Goal: Navigation & Orientation: Go to known website

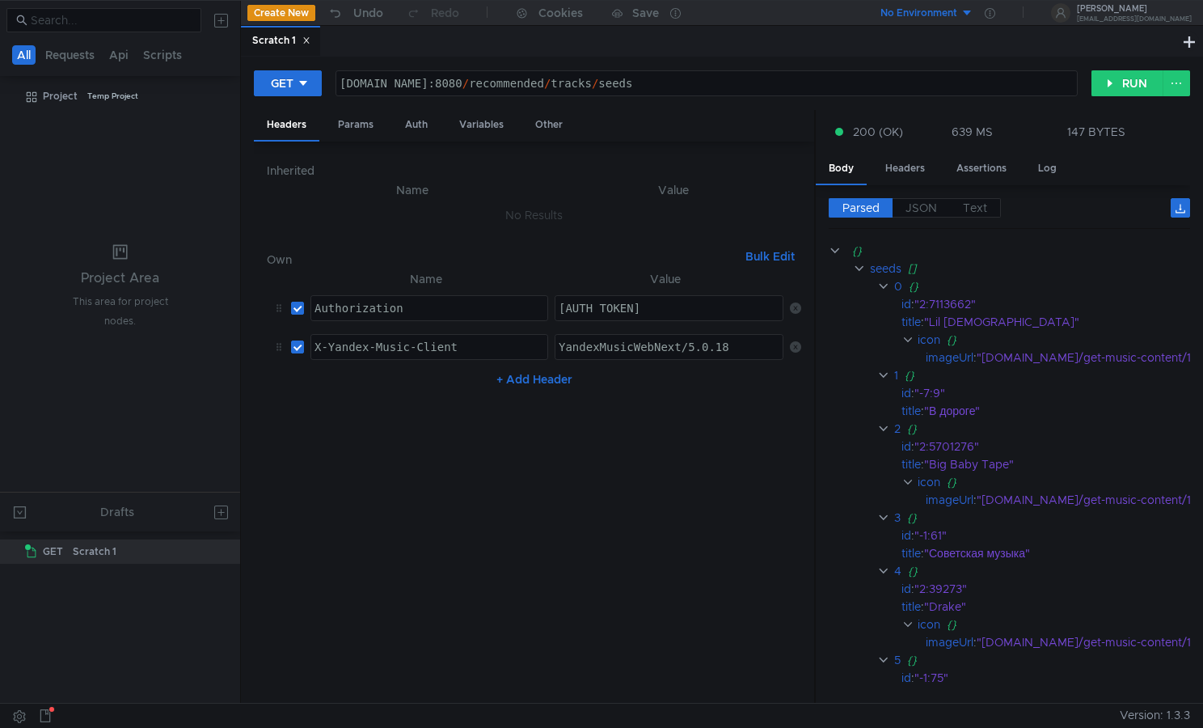
scroll to position [0, 4]
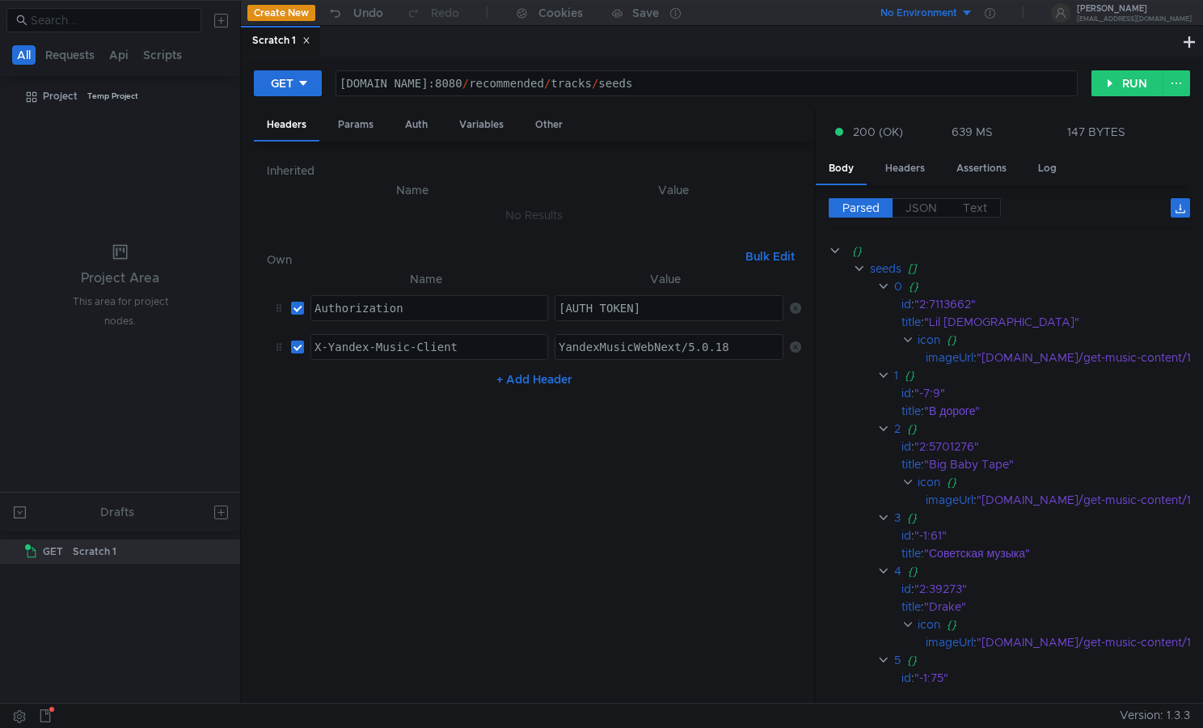
scroll to position [0, 4]
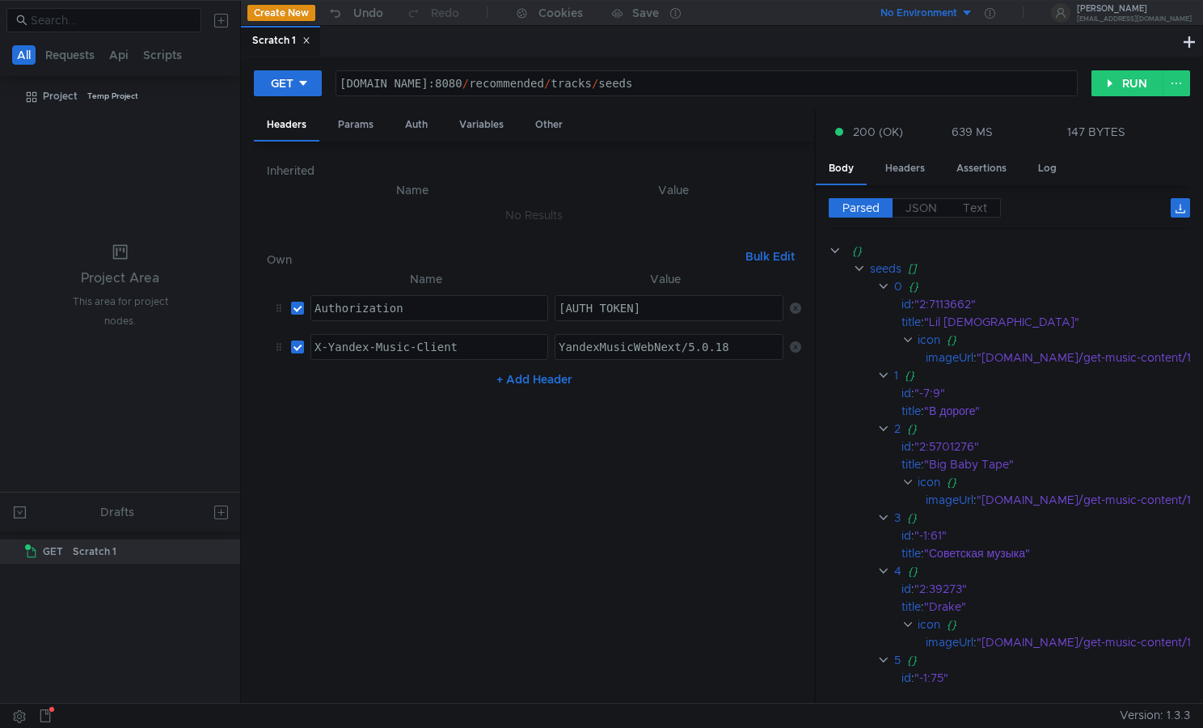
scroll to position [0, 4]
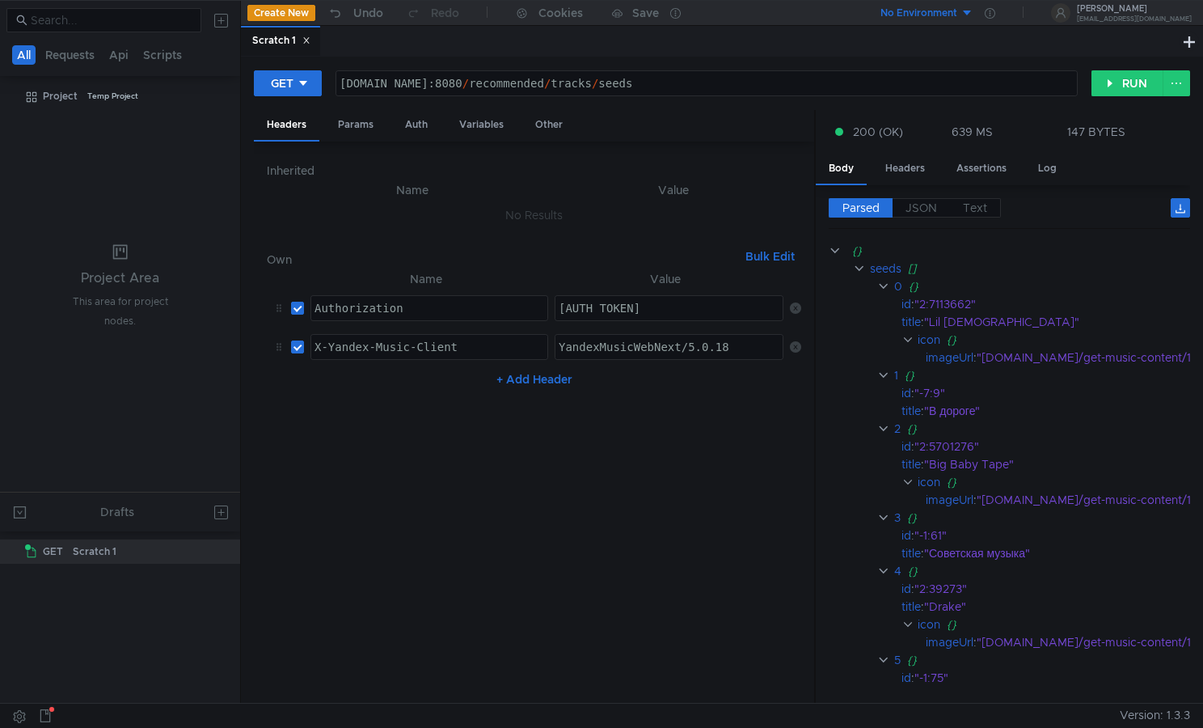
scroll to position [0, 4]
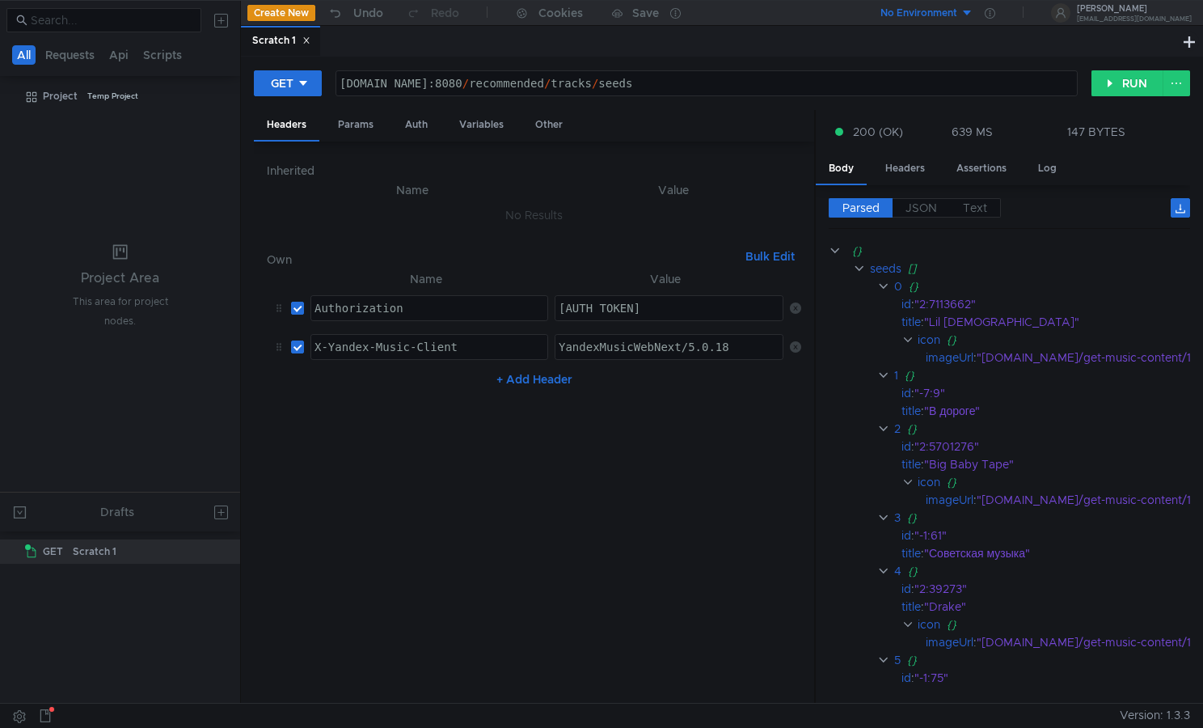
scroll to position [0, 4]
